Goal: Find specific page/section: Find specific page/section

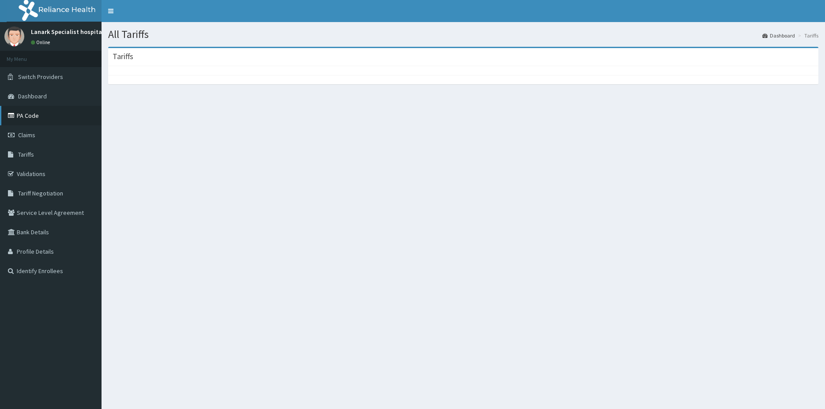
click at [30, 112] on link "PA Code" at bounding box center [51, 115] width 102 height 19
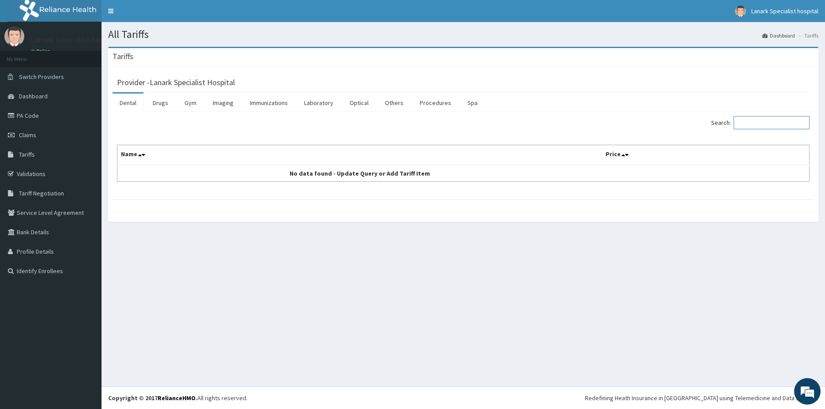
click at [749, 124] on input "Search:" at bounding box center [772, 122] width 76 height 13
click at [164, 103] on link "Drugs" at bounding box center [161, 103] width 30 height 19
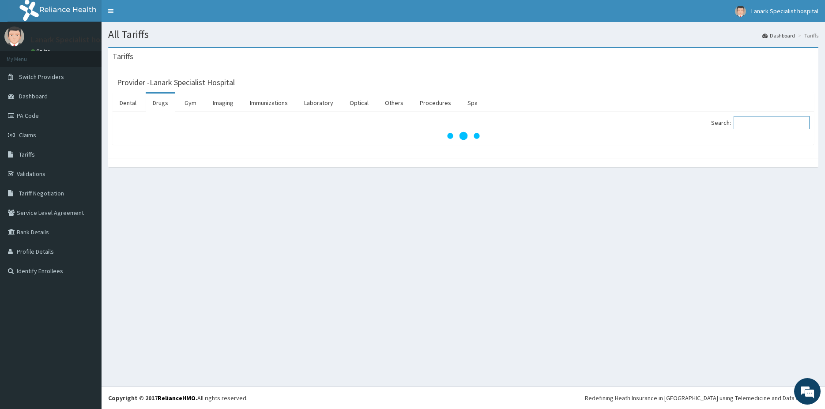
click at [773, 124] on input "Search:" at bounding box center [772, 122] width 76 height 13
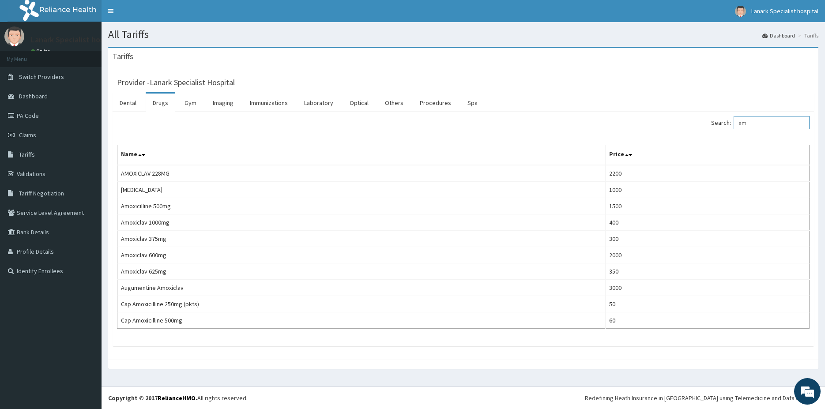
type input "a"
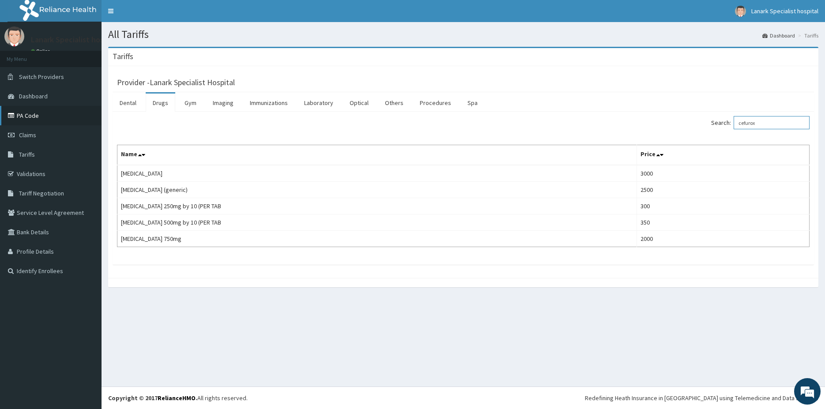
type input "cefurox"
click at [39, 114] on link "PA Code" at bounding box center [51, 115] width 102 height 19
